Goal: Task Accomplishment & Management: Complete application form

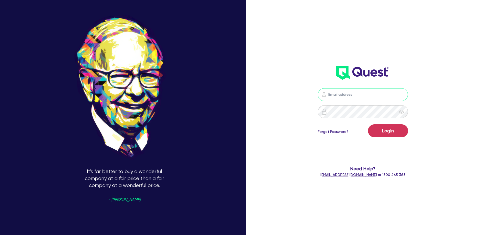
type input "[PERSON_NAME][EMAIL_ADDRESS][PERSON_NAME][DOMAIN_NAME]"
click at [381, 133] on button "Login" at bounding box center [388, 130] width 40 height 13
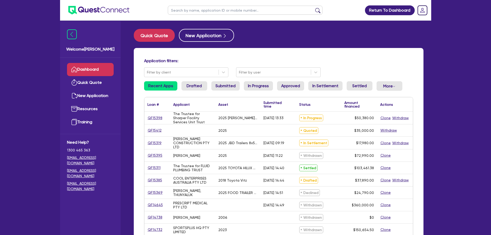
click at [109, 70] on link "Dashboard" at bounding box center [90, 69] width 47 height 13
click at [229, 86] on link "Submitted" at bounding box center [225, 85] width 28 height 9
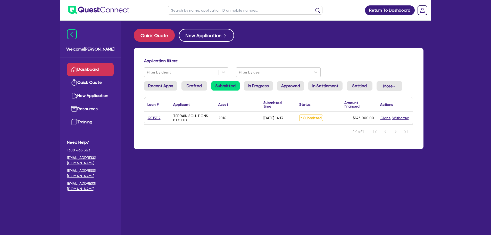
click at [427, 12] on link "Dropdown toggle" at bounding box center [422, 10] width 13 height 13
click at [416, 39] on div "Edit Profile Logout" at bounding box center [408, 28] width 43 height 23
click at [416, 31] on link "Logout" at bounding box center [407, 33] width 39 height 10
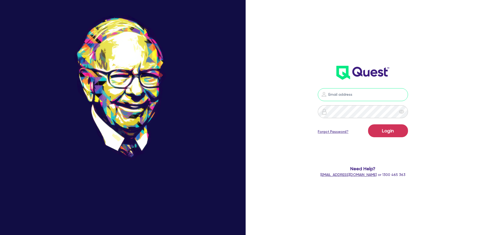
type input "[PERSON_NAME][EMAIL_ADDRESS][PERSON_NAME][DOMAIN_NAME]"
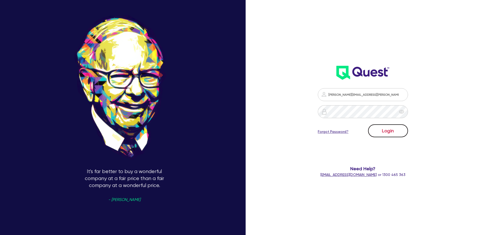
click at [399, 130] on button "Login" at bounding box center [388, 130] width 40 height 13
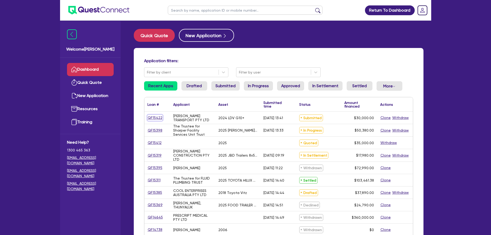
click at [151, 117] on link "QF15422" at bounding box center [154, 118] width 15 height 6
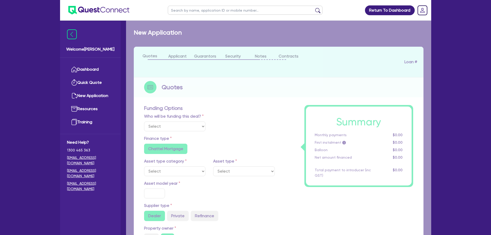
select select "Quest Finance - Own Book"
select select "CARS_AND_LIGHT_TRUCKS"
type input "2024"
radio input "false"
radio input "true"
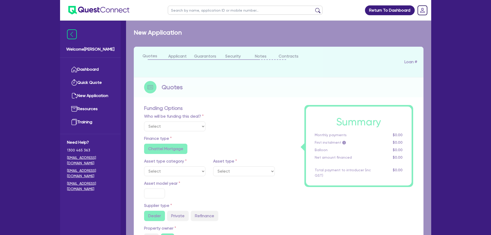
radio input "true"
type input "30,000"
type input "30"
type input "9,000"
type input "10"
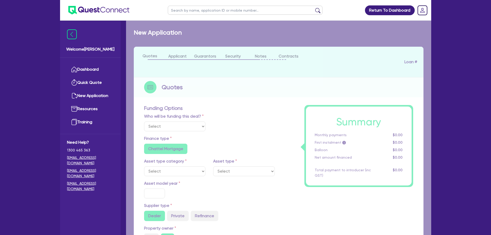
type input "3,000"
type input "17.95"
select select "VANS_AND_UTES"
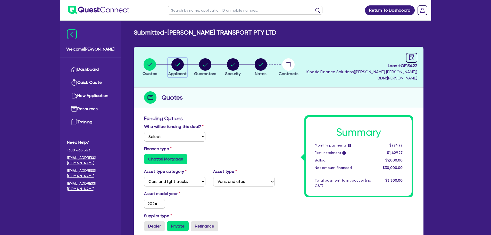
click at [174, 69] on circle "button" at bounding box center [177, 64] width 12 height 12
select select "COMPANY"
select select "TRANSPORT_WAREHOUSING"
select select "POSTAL_DELIVERY"
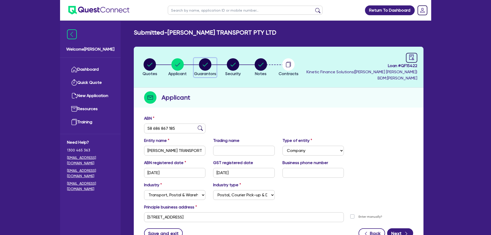
click at [206, 65] on circle "button" at bounding box center [205, 64] width 12 height 12
select select "MS"
select select "[GEOGRAPHIC_DATA]"
select select "MARRIED"
select select "VEHICLE"
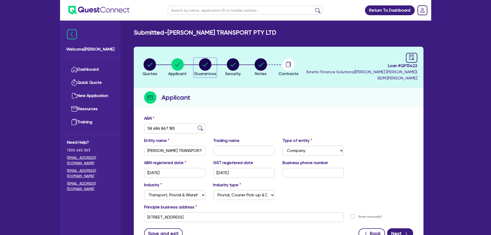
select select "CASH"
select select "INVESTMENT_PROPERTY"
select select "VEHICLE"
select select "MORTGAGE"
select select "VEHICLE_LOAN"
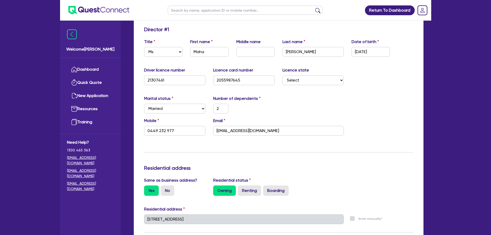
scroll to position [26, 0]
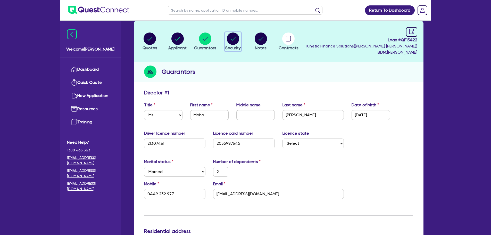
click at [236, 41] on circle "button" at bounding box center [233, 38] width 12 height 12
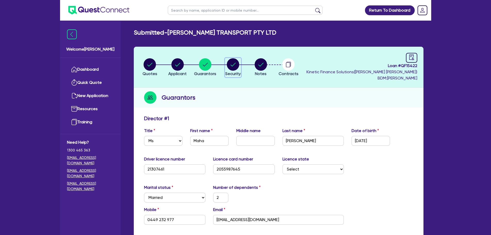
select select "CARS_AND_LIGHT_TRUCKS"
select select "VANS_AND_UTES"
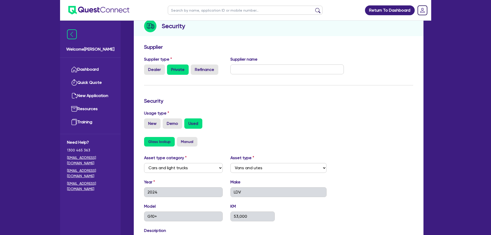
scroll to position [12, 0]
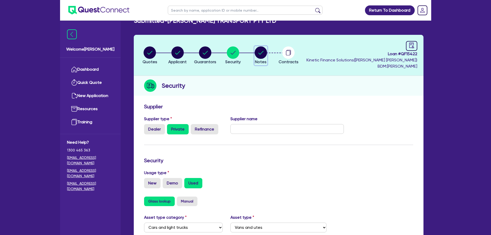
click at [259, 47] on circle "button" at bounding box center [261, 52] width 12 height 12
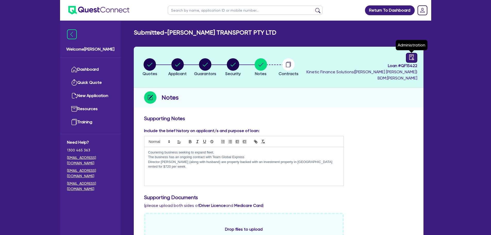
click at [409, 58] on icon "audit" at bounding box center [412, 57] width 6 height 6
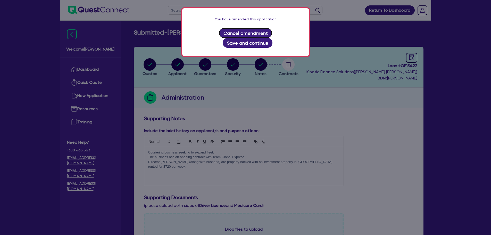
click at [237, 34] on button "Cancel amendment" at bounding box center [245, 33] width 53 height 10
select select "SUBMITTED_NEW"
select select "Quest Finance - Own Book"
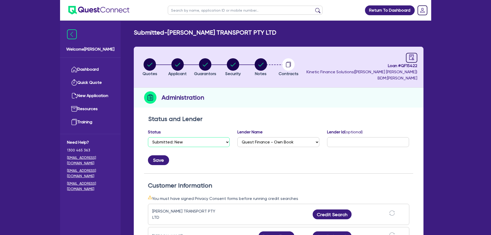
click at [194, 141] on select "Select Quoted Drafted: New Drafted: Amended Submitted: New Submitted: Amended I…" at bounding box center [189, 142] width 82 height 10
click at [148, 137] on select "Select Quoted Drafted: New Drafted: Amended Submitted: New Submitted: Amended I…" at bounding box center [189, 142] width 82 height 10
click at [165, 139] on select "Select Quoted Drafted: New Drafted: Amended Submitted: New Submitted: Amended I…" at bounding box center [189, 142] width 82 height 10
select select "DRAFTED_AMENDED"
click at [148, 137] on select "Select Quoted Drafted: New Drafted: Amended Submitted: New Submitted: Amended I…" at bounding box center [189, 142] width 82 height 10
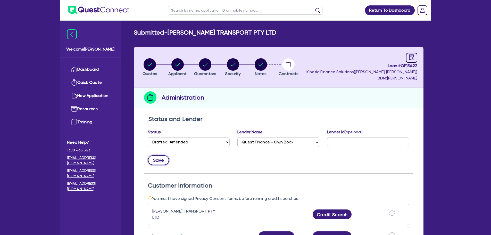
click at [164, 163] on button "Save" at bounding box center [158, 160] width 21 height 10
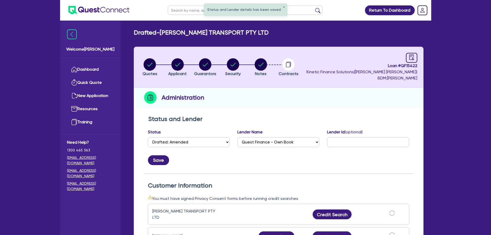
click at [96, 62] on ul "Dashboard Quick Quote New Application Ref Company Ref Salesperson Resources Tra…" at bounding box center [90, 96] width 61 height 76
click at [97, 64] on link "Dashboard" at bounding box center [90, 69] width 47 height 13
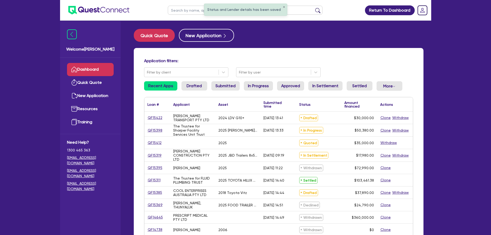
click at [149, 122] on div "QF15422" at bounding box center [157, 118] width 26 height 12
click at [154, 116] on link "QF15422" at bounding box center [154, 118] width 15 height 6
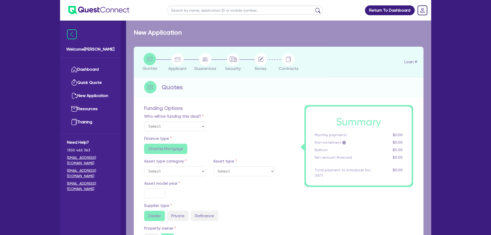
select select "Quest Finance - Own Book"
select select "CARS_AND_LIGHT_TRUCKS"
type input "2024"
radio input "false"
radio input "true"
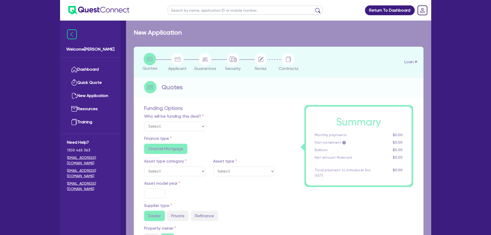
radio input "true"
type input "30,000"
type input "30"
type input "9,000"
type input "10"
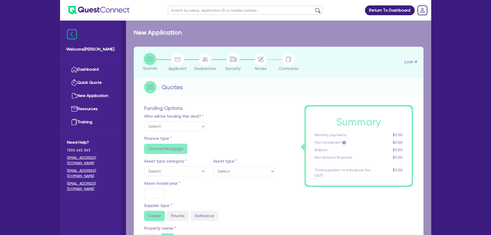
type input "3,000"
type input "17.95"
select select "VANS_AND_UTES"
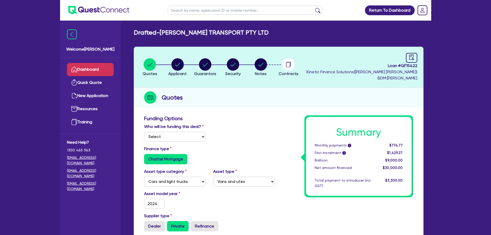
click at [89, 66] on link "Dashboard" at bounding box center [90, 69] width 47 height 13
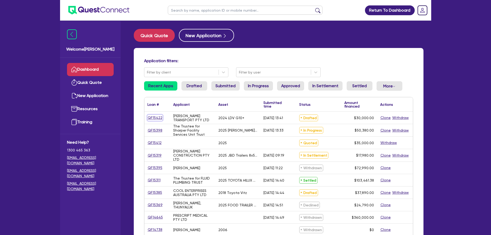
click at [154, 118] on link "QF15422" at bounding box center [154, 118] width 15 height 6
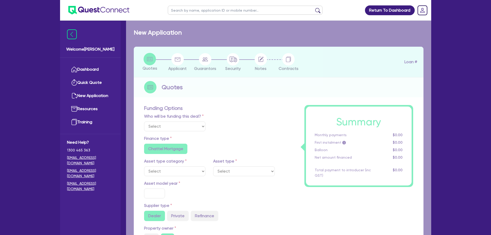
select select "Quest Finance - Own Book"
select select "CARS_AND_LIGHT_TRUCKS"
type input "2024"
radio input "false"
radio input "true"
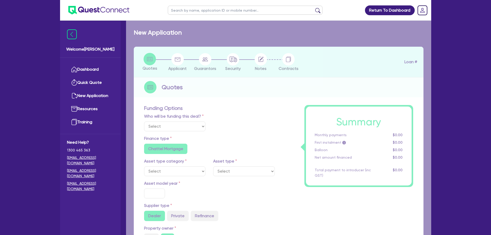
radio input "true"
type input "30,000"
type input "30"
type input "9,000"
type input "10"
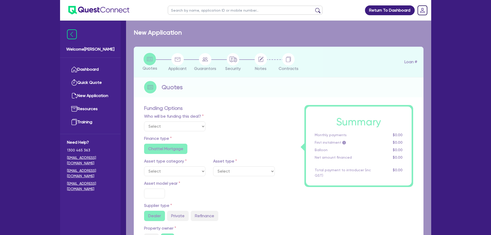
type input "3,000"
type input "17.95"
select select "VANS_AND_UTES"
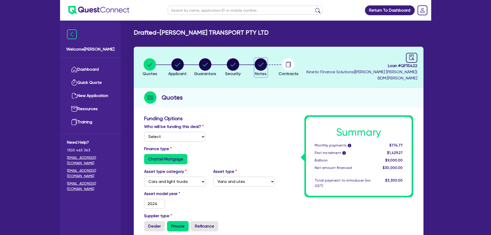
click at [257, 69] on circle "button" at bounding box center [261, 64] width 12 height 12
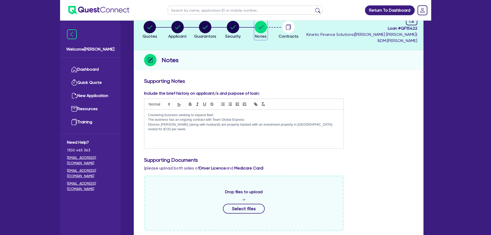
scroll to position [26, 0]
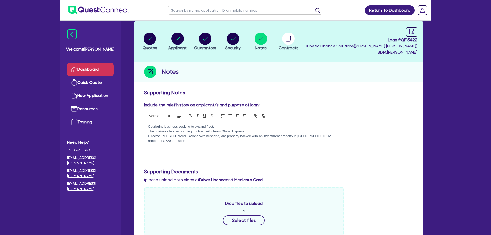
click at [106, 67] on link "Dashboard" at bounding box center [90, 69] width 47 height 13
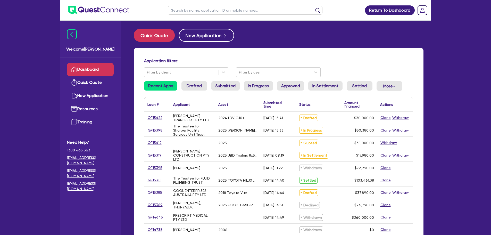
click at [231, 8] on input "text" at bounding box center [245, 10] width 155 height 9
